Goal: Task Accomplishment & Management: Manage account settings

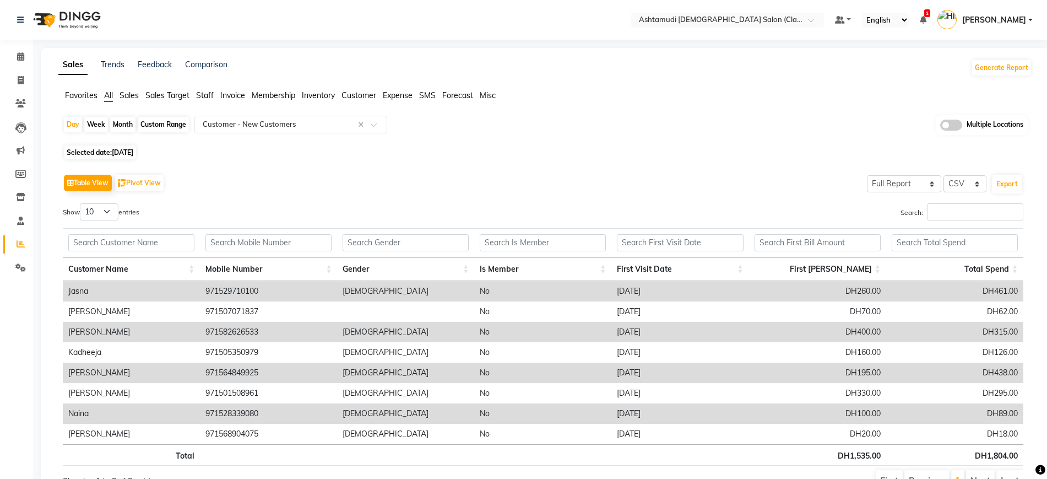
select select "full_report"
select select "csv"
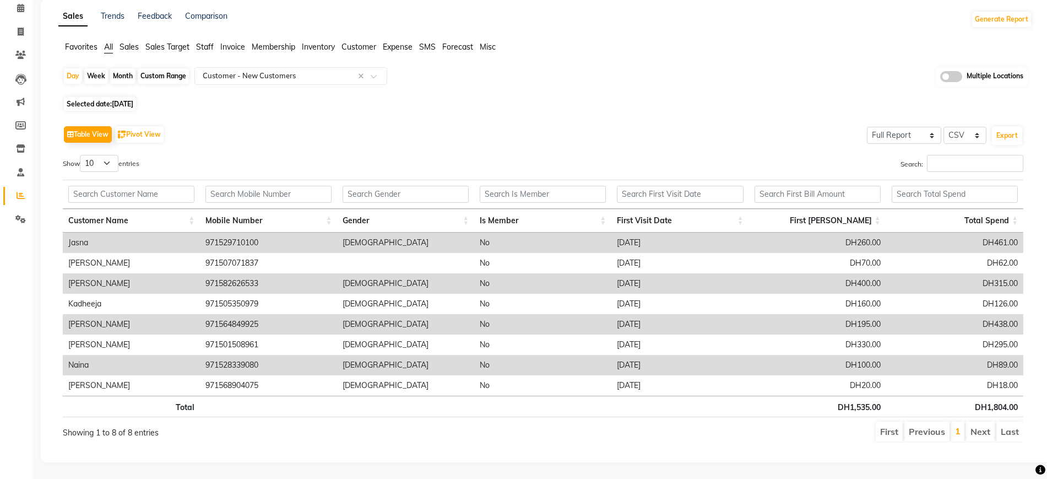
click at [41, 25] on div "Sales Trends Feedback Comparison Generate Report Favorites All Sales Sales Targ…" at bounding box center [545, 230] width 1009 height 463
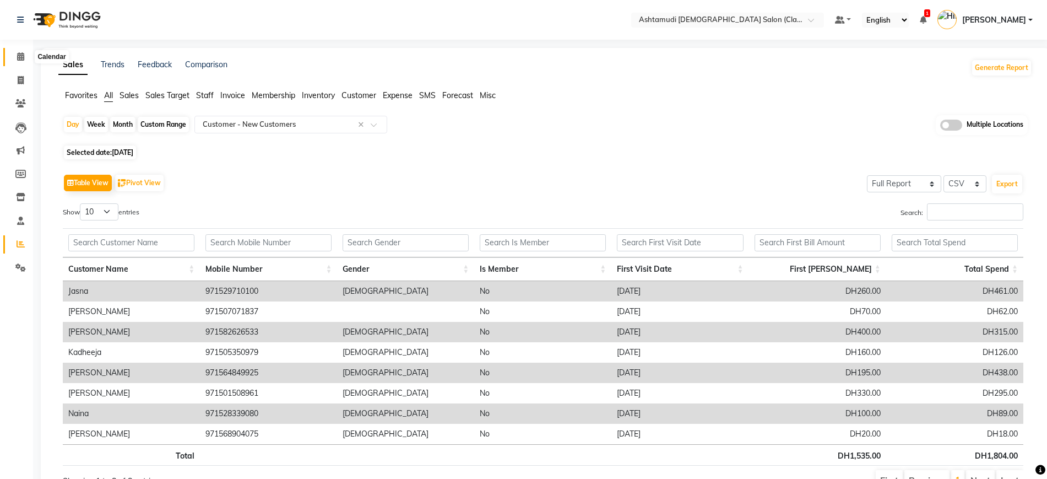
click at [24, 55] on icon at bounding box center [20, 56] width 7 height 8
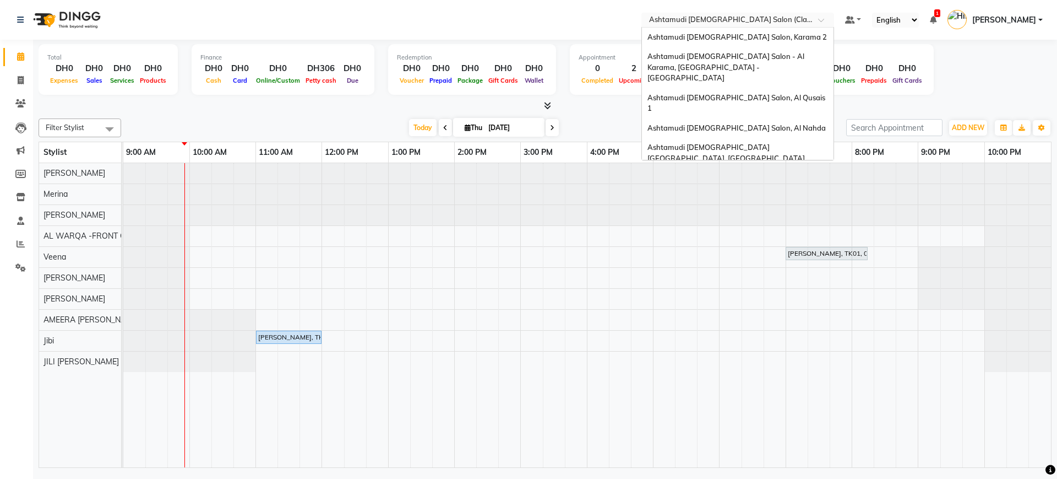
scroll to position [7, 0]
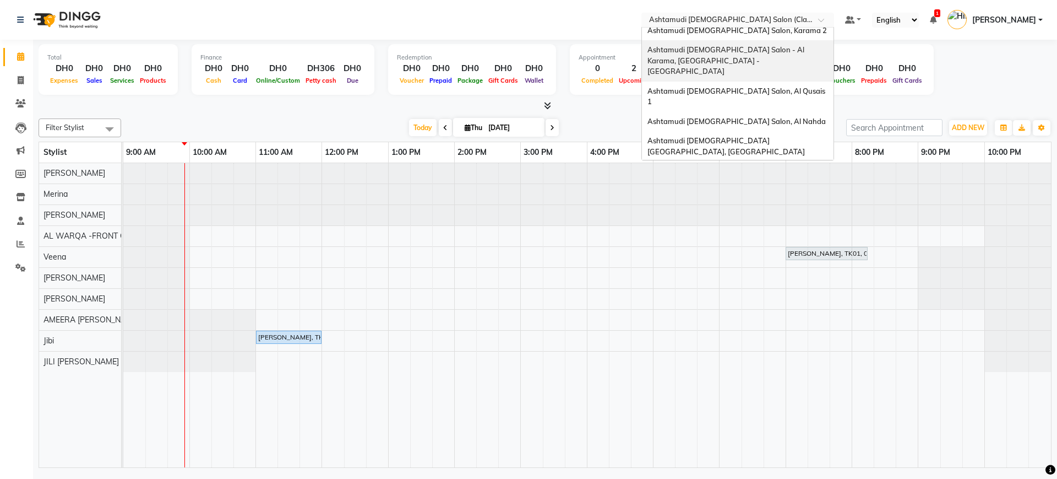
drag, startPoint x: 703, startPoint y: 22, endPoint x: 710, endPoint y: 36, distance: 15.5
click at [710, 28] on ng-select "Select Location × Ashtamudi Ladies Salon (Classic Touch ) – Al Warqa, Al Warqa …" at bounding box center [738, 20] width 193 height 15
click at [710, 36] on div "Ashtamudi Ladies Salon, Karama 2" at bounding box center [738, 31] width 192 height 20
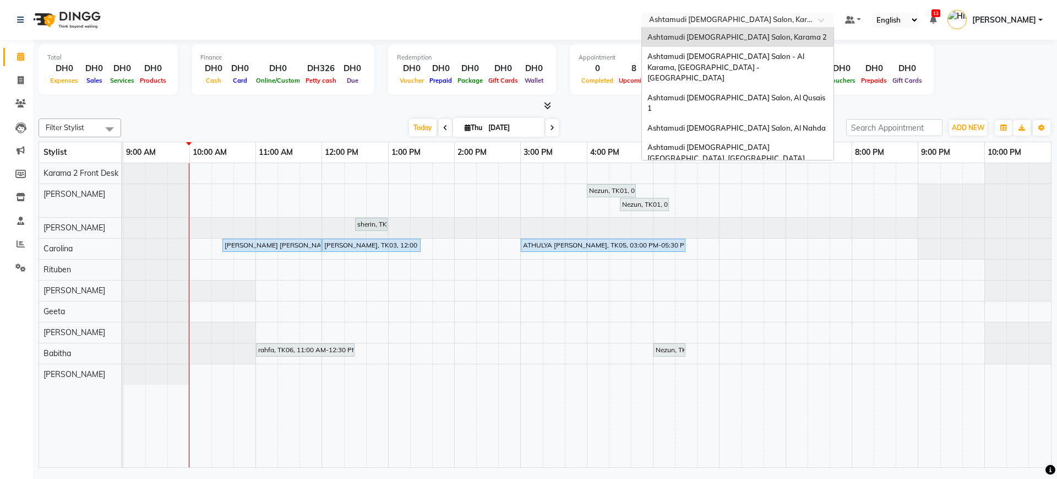
click at [755, 15] on input "text" at bounding box center [727, 20] width 160 height 11
click at [739, 143] on span "Ashtamudi [DEMOGRAPHIC_DATA] [GEOGRAPHIC_DATA], [GEOGRAPHIC_DATA]" at bounding box center [726, 153] width 157 height 20
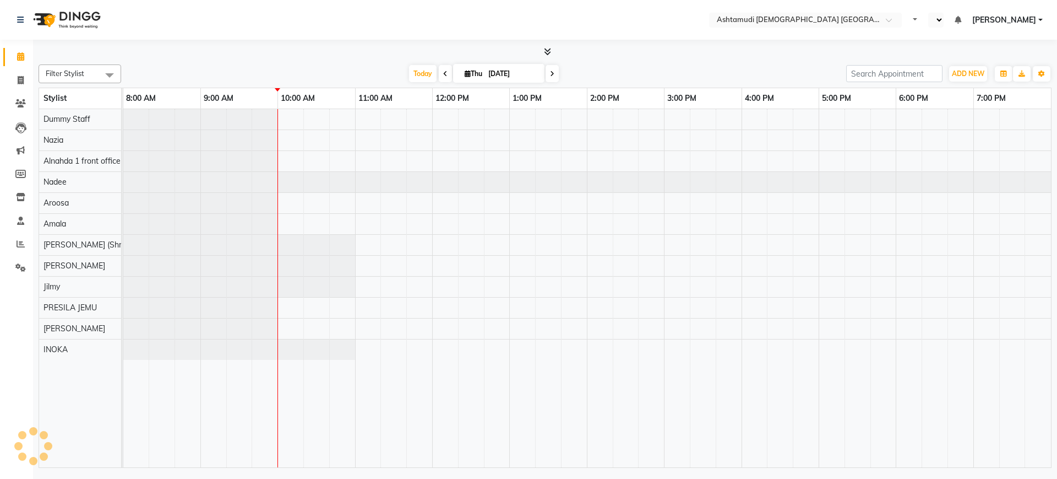
select select "en"
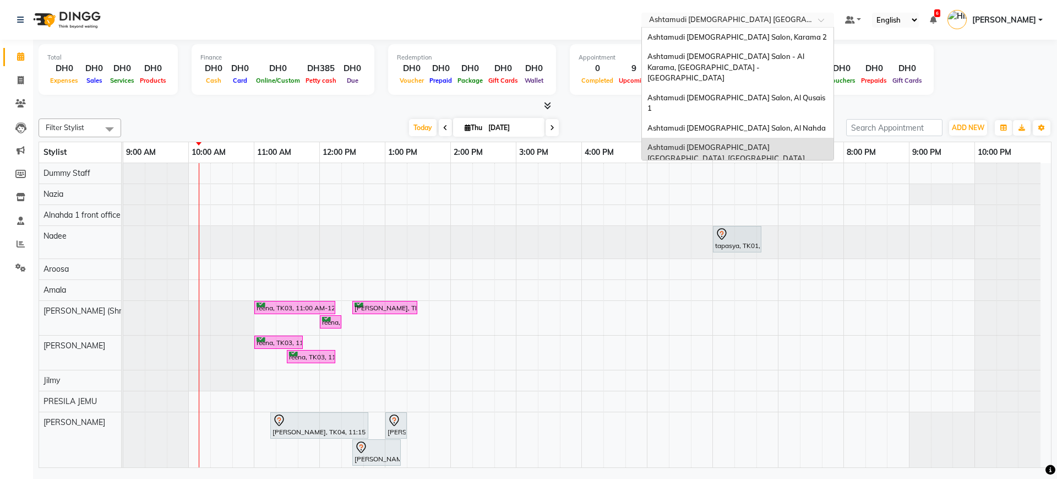
click at [724, 20] on input "text" at bounding box center [727, 20] width 160 height 11
click at [738, 39] on span "Ashtamudi Ladies Salon, Karama 2" at bounding box center [738, 36] width 180 height 9
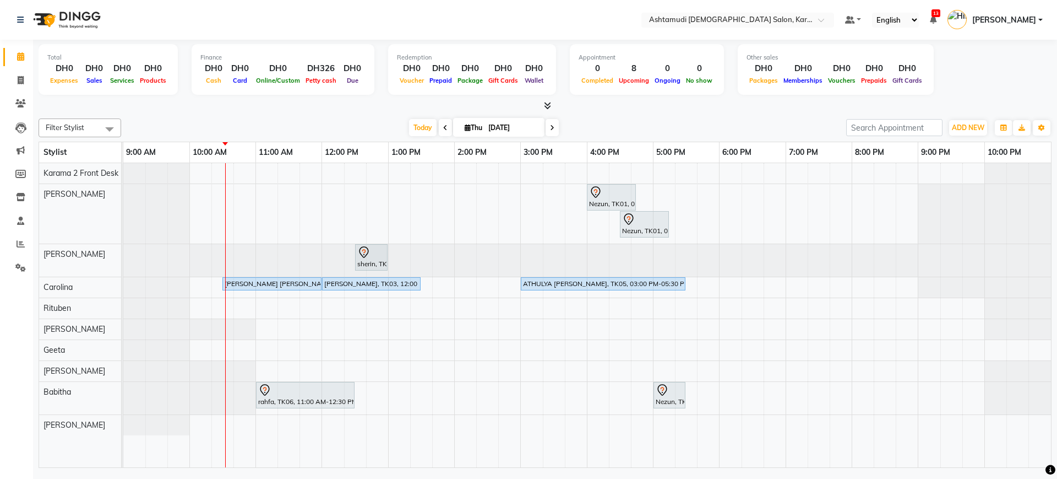
click at [709, 29] on nav "Select Location × Ashtamudi Ladies Salon, Karama 2 Default Panel My Panel Engli…" at bounding box center [528, 20] width 1057 height 40
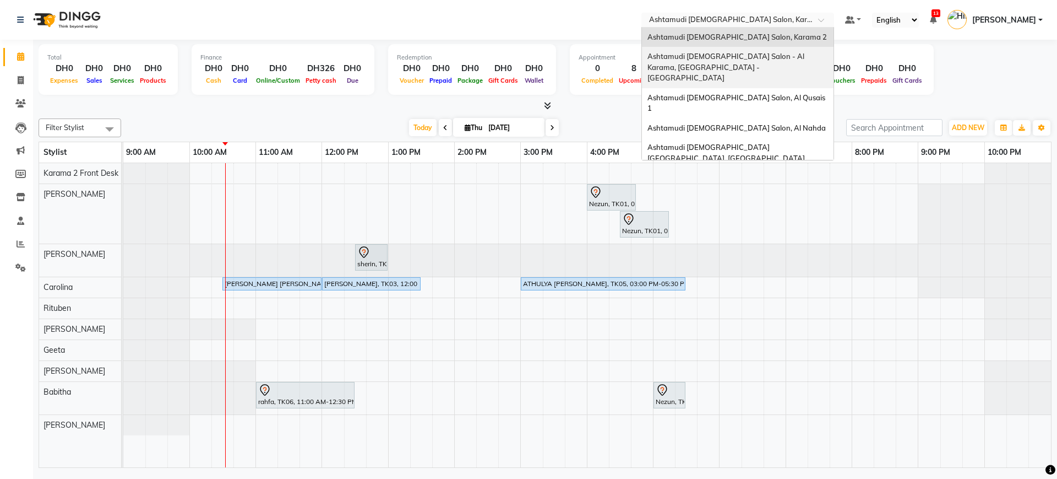
drag, startPoint x: 734, startPoint y: 20, endPoint x: 737, endPoint y: 56, distance: 35.9
click at [737, 28] on ng-select "Select Location × Ashtamudi Ladies Salon, Karama 2 Ashtamudi Ladies Salon, Kara…" at bounding box center [738, 20] width 193 height 15
click at [737, 56] on span "Ashtamudi [DEMOGRAPHIC_DATA] Salon - Al Karama, [GEOGRAPHIC_DATA] -[GEOGRAPHIC_…" at bounding box center [727, 67] width 159 height 30
